Goal: Use online tool/utility: Utilize a website feature to perform a specific function

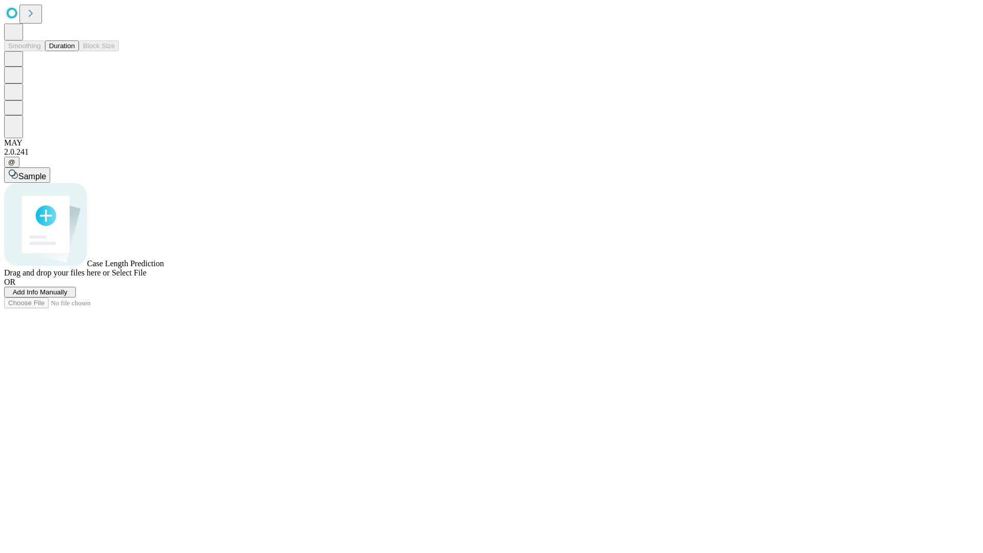
click at [75, 51] on button "Duration" at bounding box center [62, 45] width 34 height 11
click at [68, 296] on span "Add Info Manually" at bounding box center [40, 292] width 55 height 8
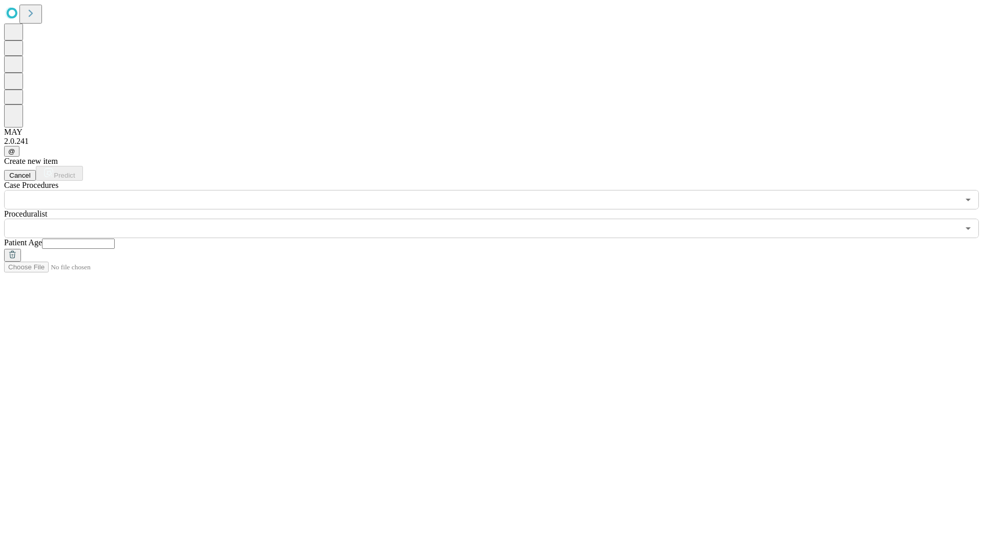
click at [115, 239] on input "text" at bounding box center [78, 244] width 73 height 10
type input "**"
click at [499, 219] on input "text" at bounding box center [481, 228] width 955 height 19
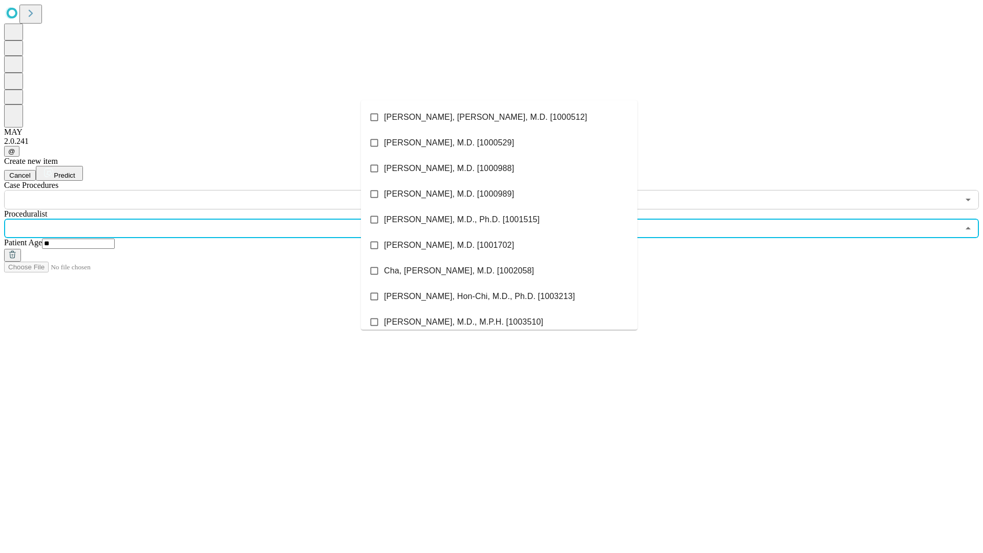
click at [499, 117] on li "[PERSON_NAME], [PERSON_NAME], M.D. [1000512]" at bounding box center [499, 117] width 276 height 26
click at [215, 190] on input "text" at bounding box center [481, 199] width 955 height 19
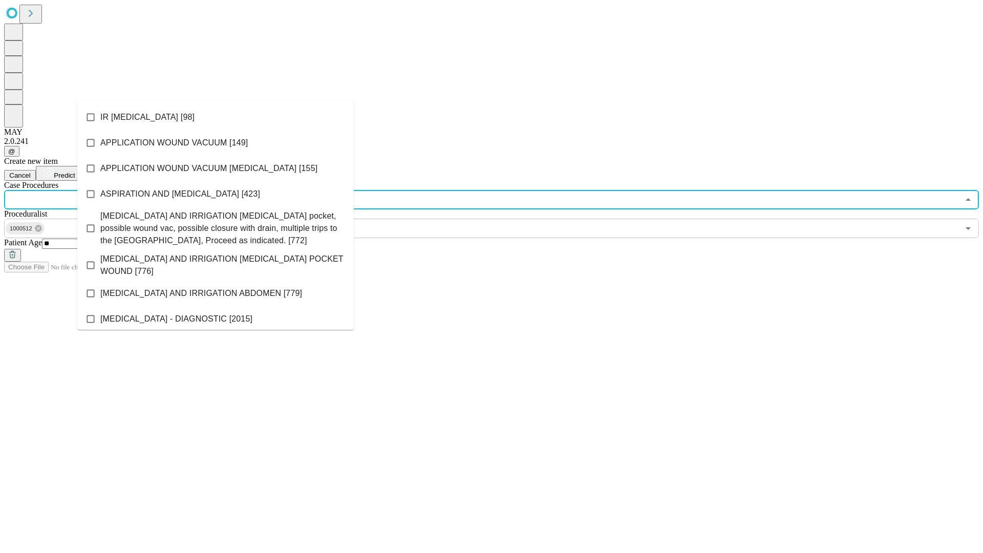
click at [216, 117] on li "IR [MEDICAL_DATA] [98]" at bounding box center [215, 117] width 276 height 26
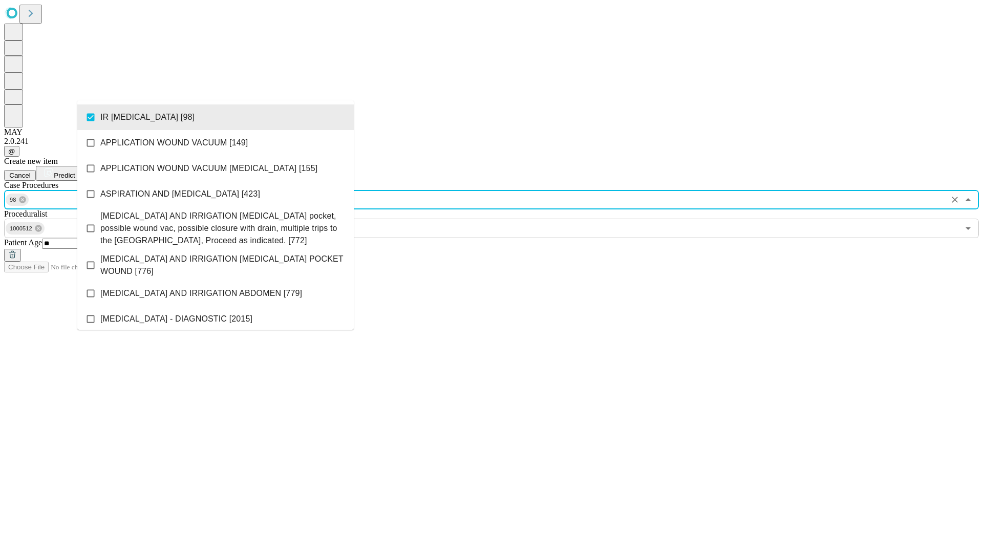
click at [75, 172] on span "Predict" at bounding box center [64, 176] width 21 height 8
